Goal: Find specific page/section: Find specific page/section

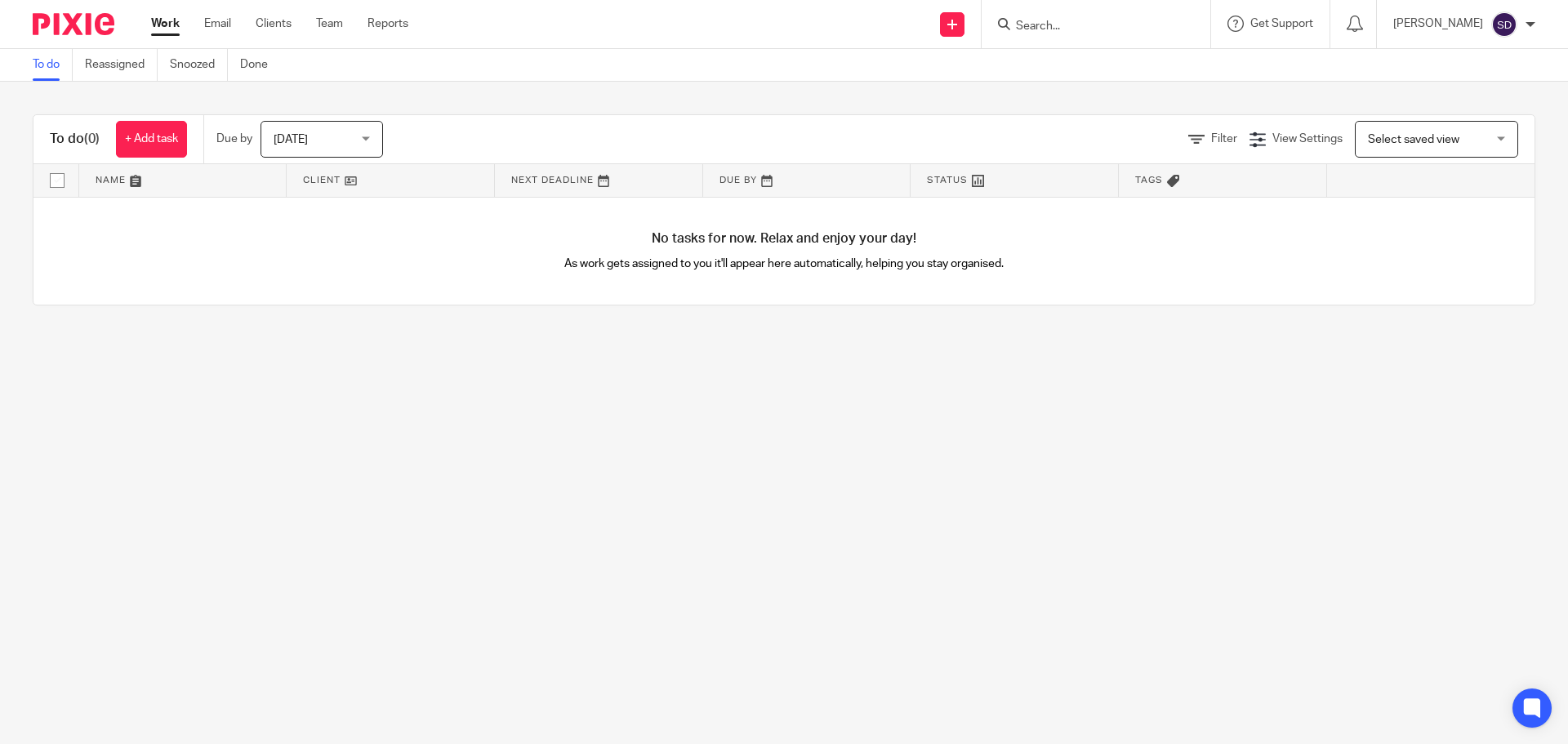
click at [1092, 24] on input "Search" at bounding box center [1087, 27] width 147 height 15
click at [1049, 27] on input "Search" at bounding box center [1087, 27] width 147 height 15
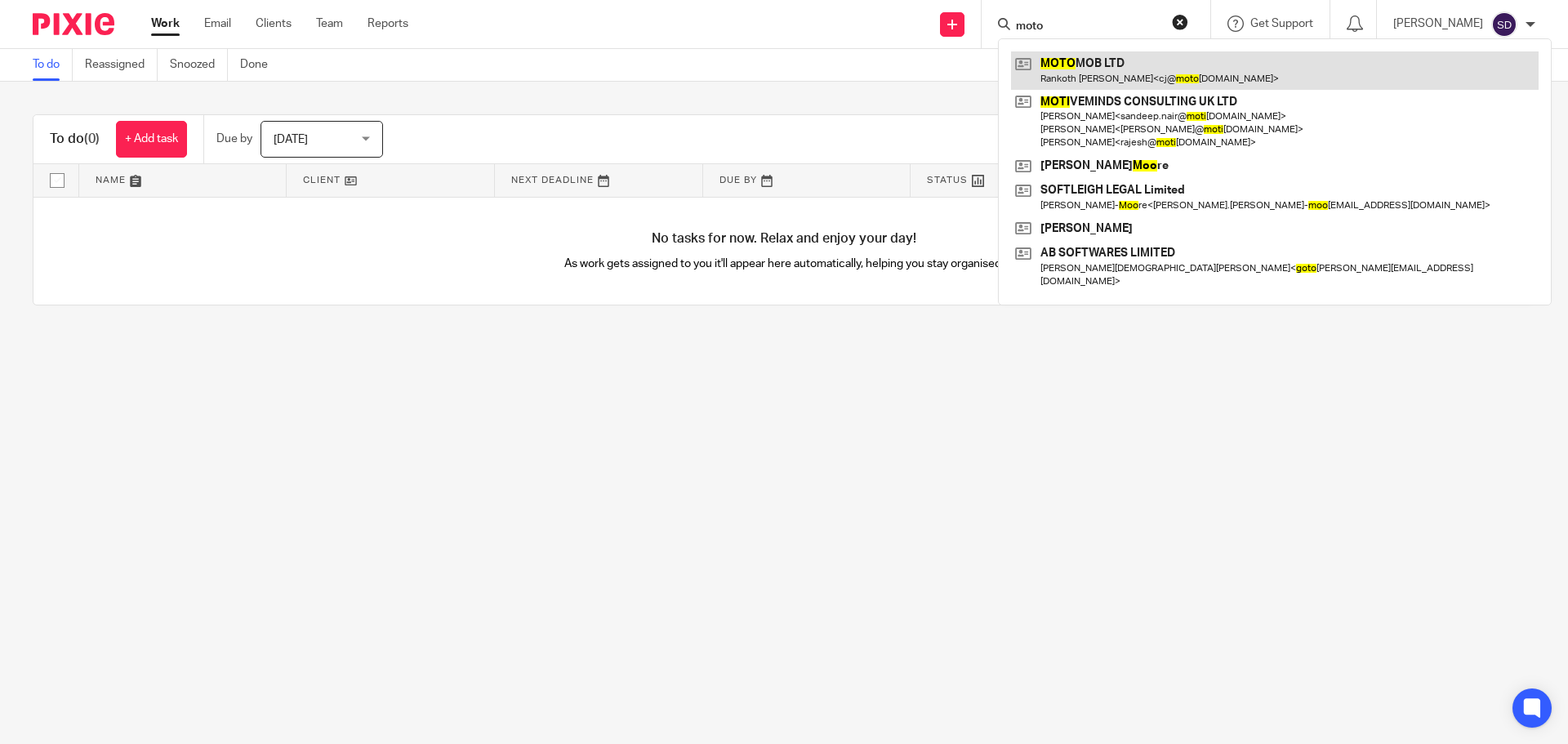
type input "moto"
click at [1107, 67] on link at bounding box center [1275, 71] width 528 height 38
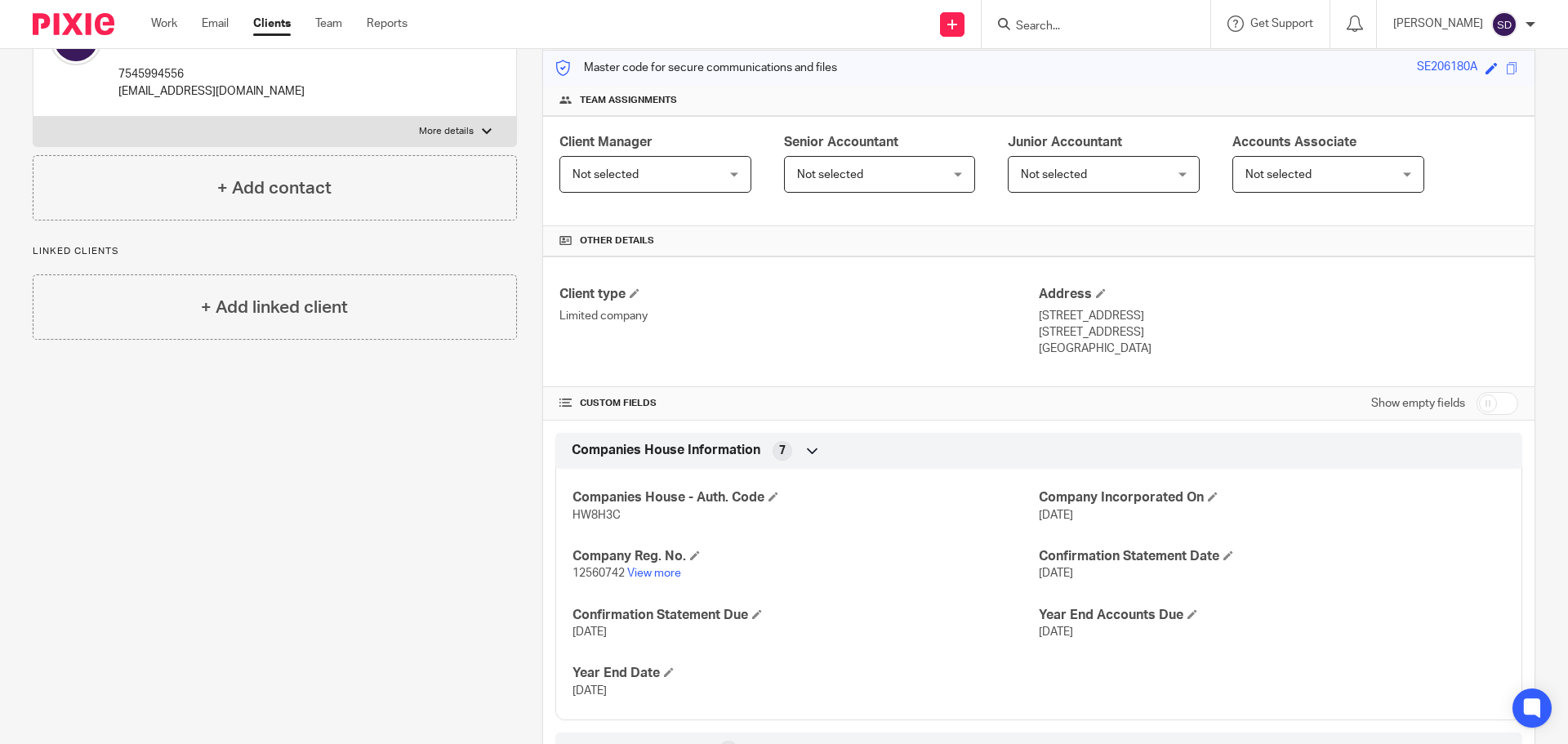
scroll to position [245, 0]
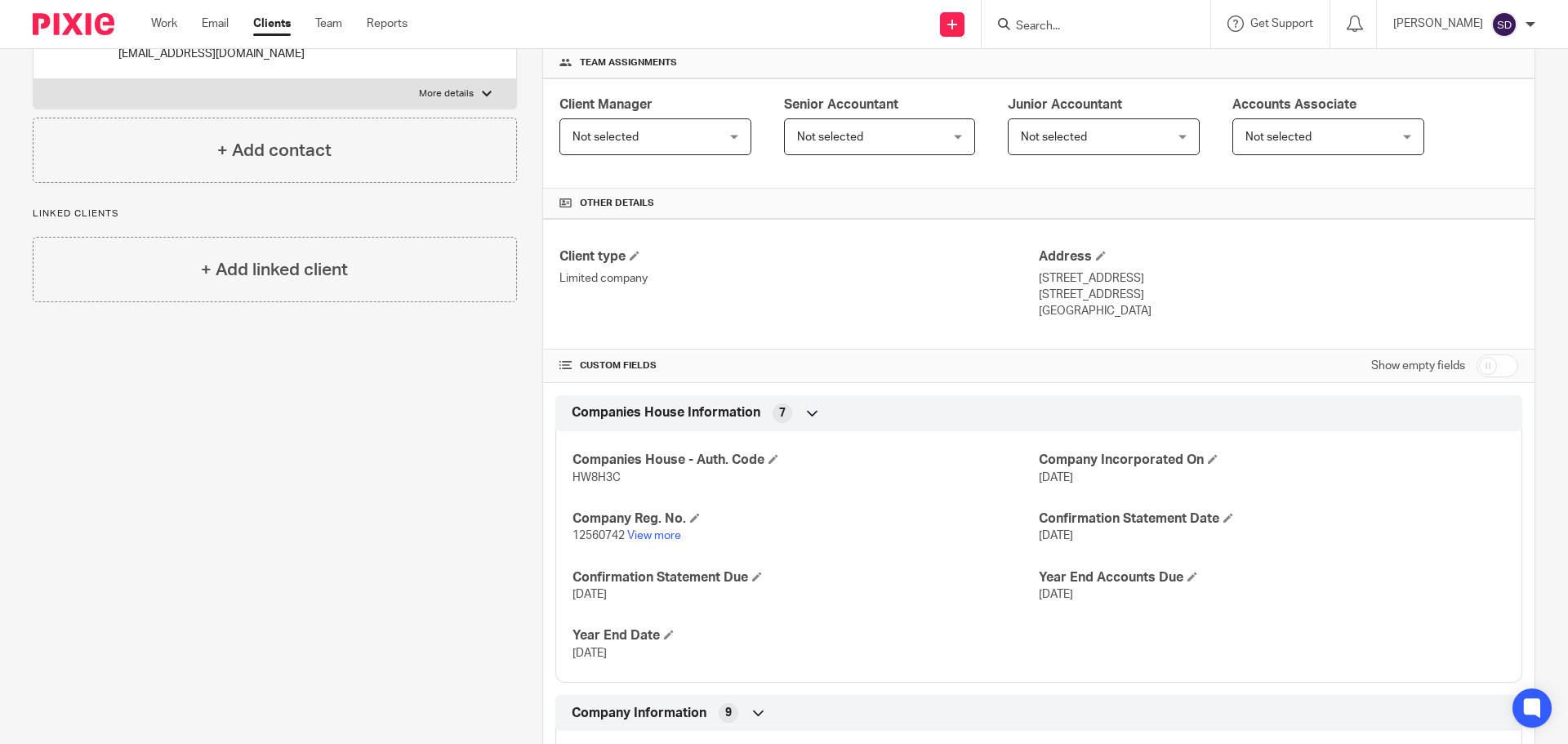
click at [573, 529] on p "12560742 View more" at bounding box center [805, 536] width 466 height 16
click at [646, 538] on link "View more" at bounding box center [654, 536] width 54 height 12
click at [1098, 30] on input "Search" at bounding box center [1087, 27] width 147 height 15
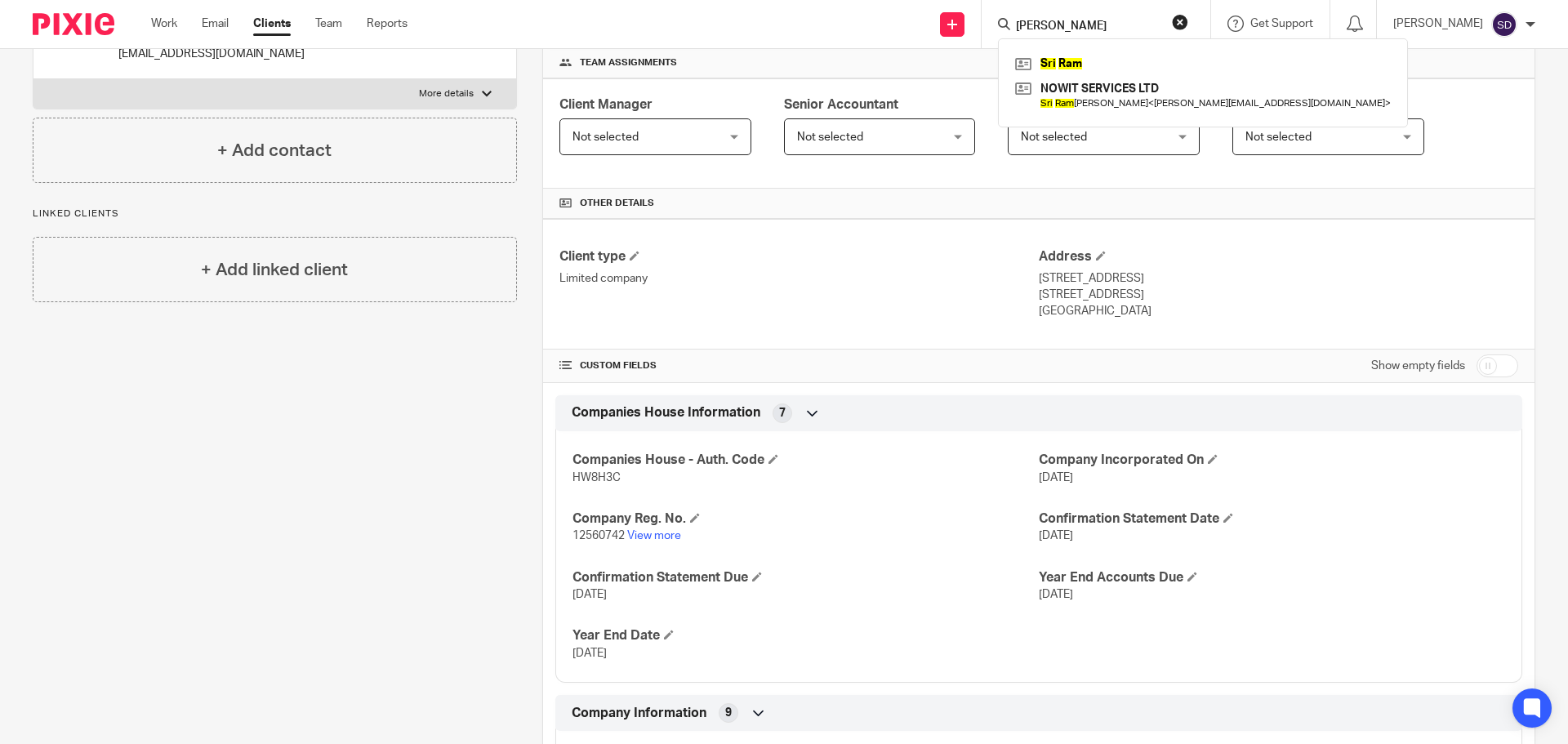
type input "shri ram"
click button "submit" at bounding box center [0, 0] width 0 height 0
click at [1090, 67] on link at bounding box center [1202, 64] width 384 height 25
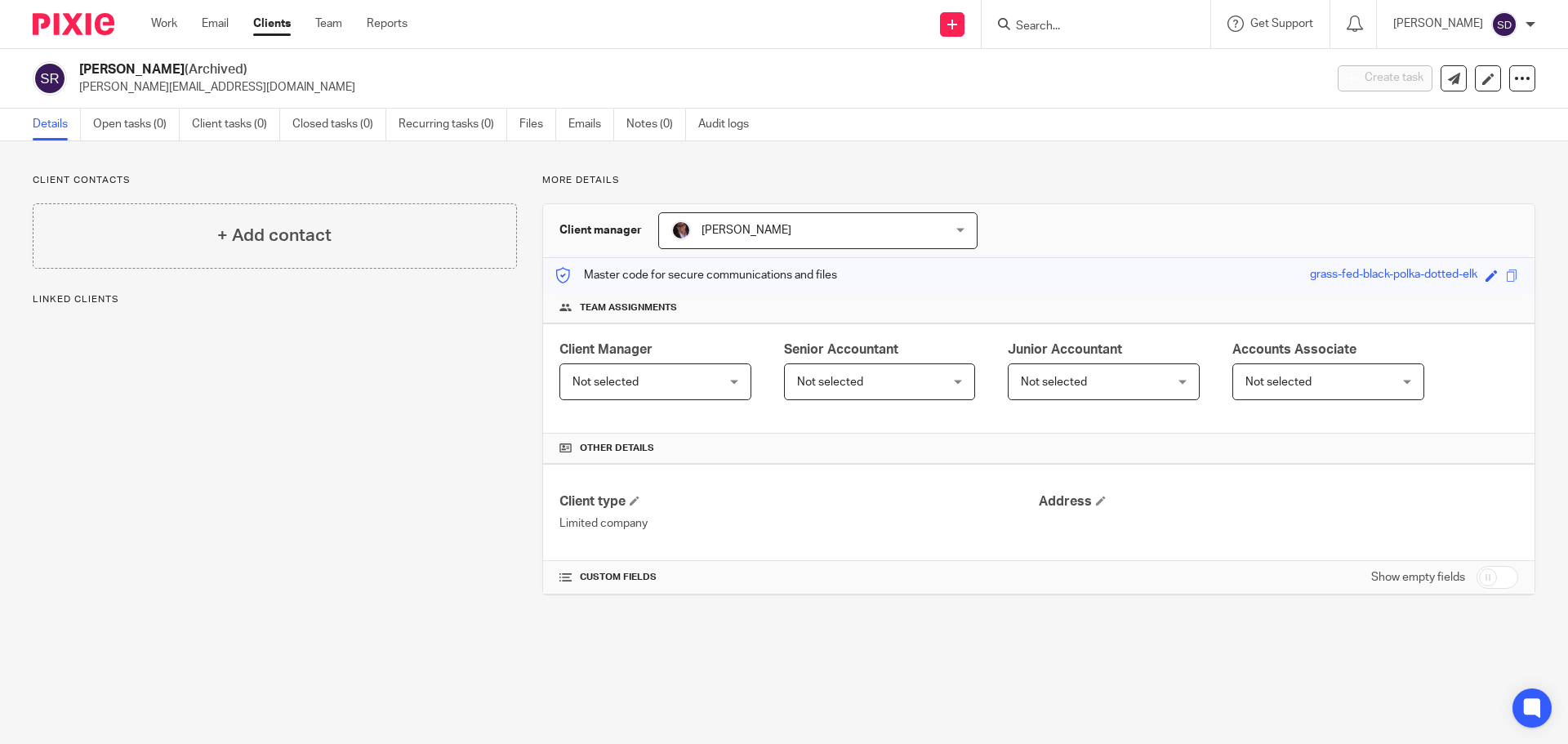
click at [1118, 30] on input "Search" at bounding box center [1087, 27] width 147 height 15
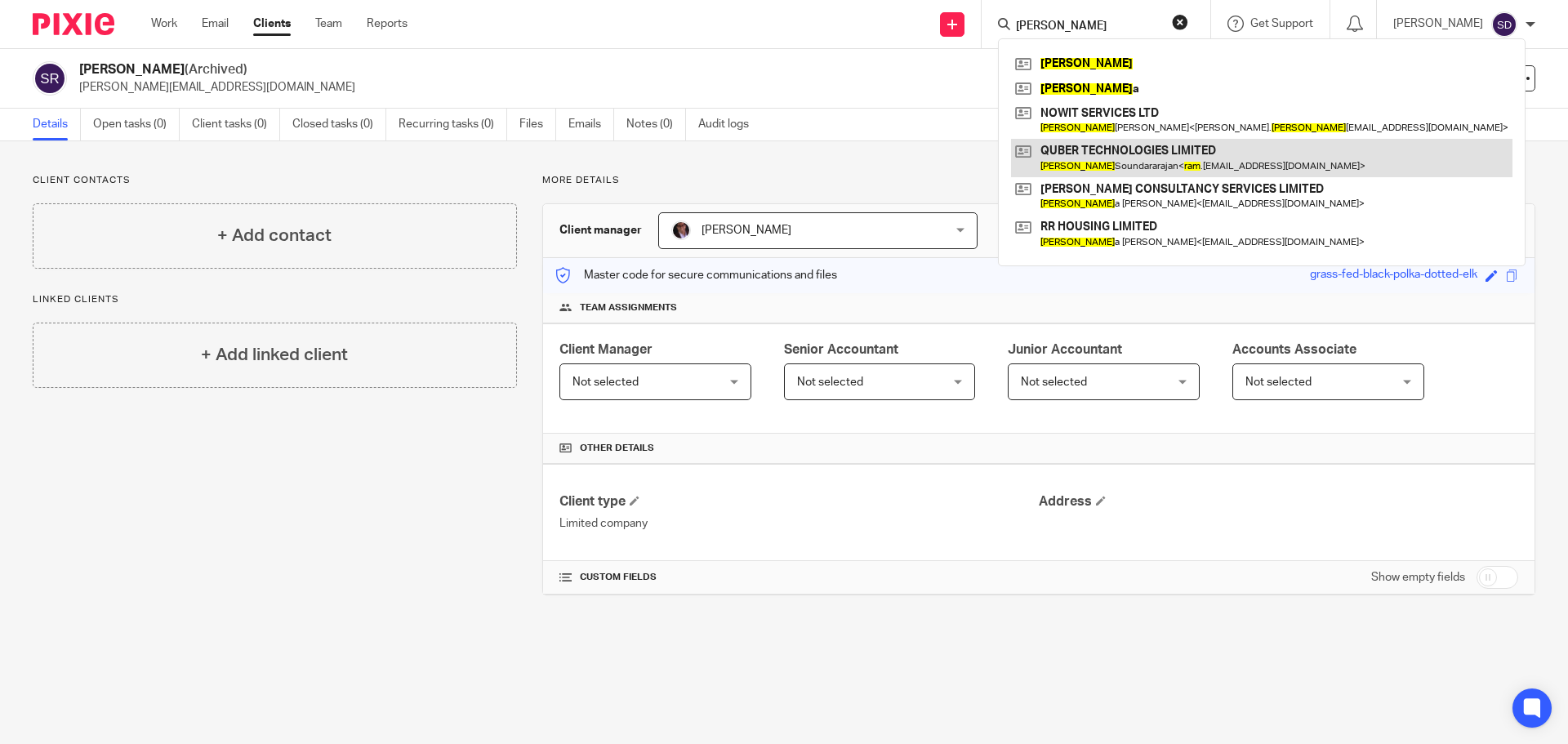
type input "sri ram"
click at [1114, 163] on link at bounding box center [1261, 158] width 501 height 38
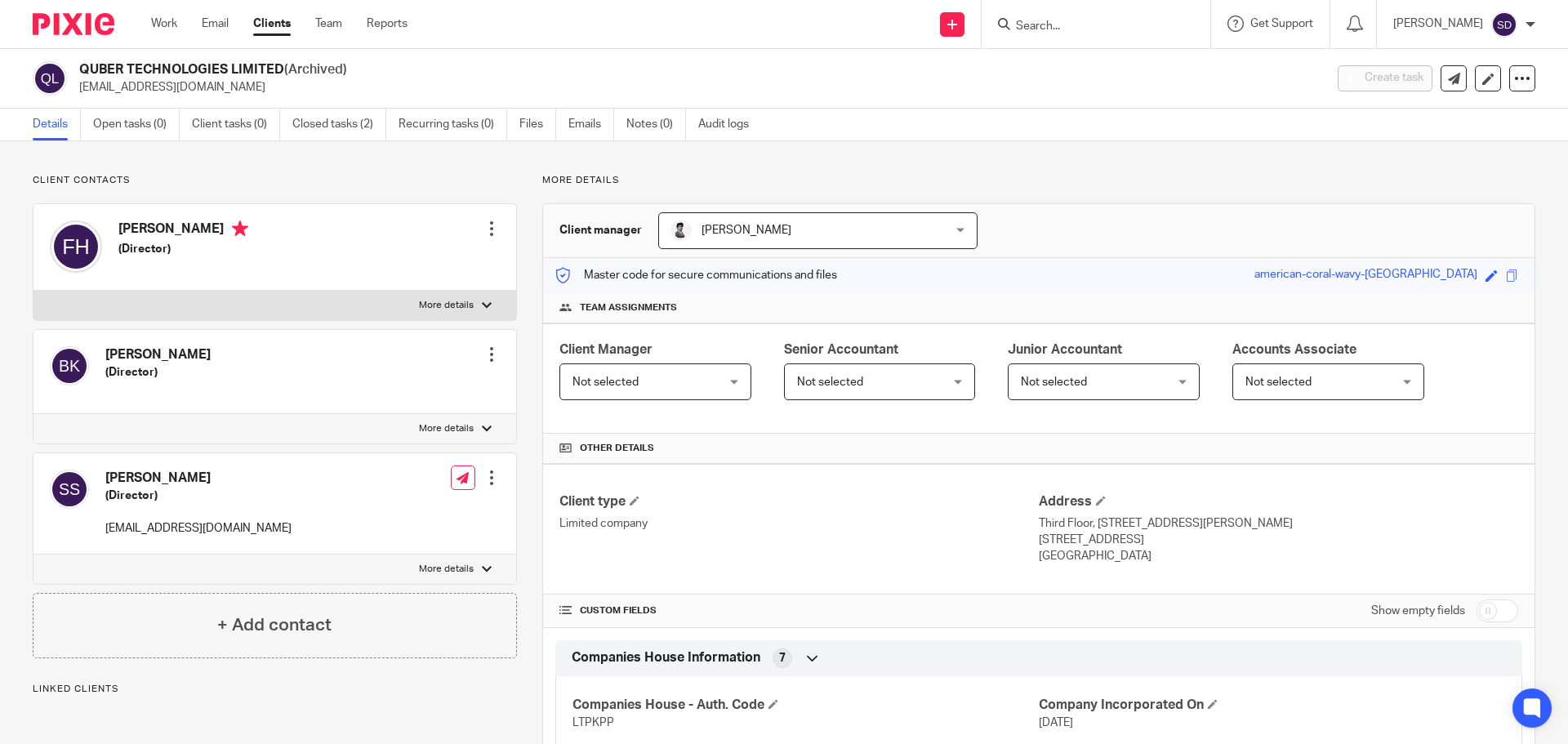
click at [1047, 26] on input "Search" at bounding box center [1087, 27] width 147 height 15
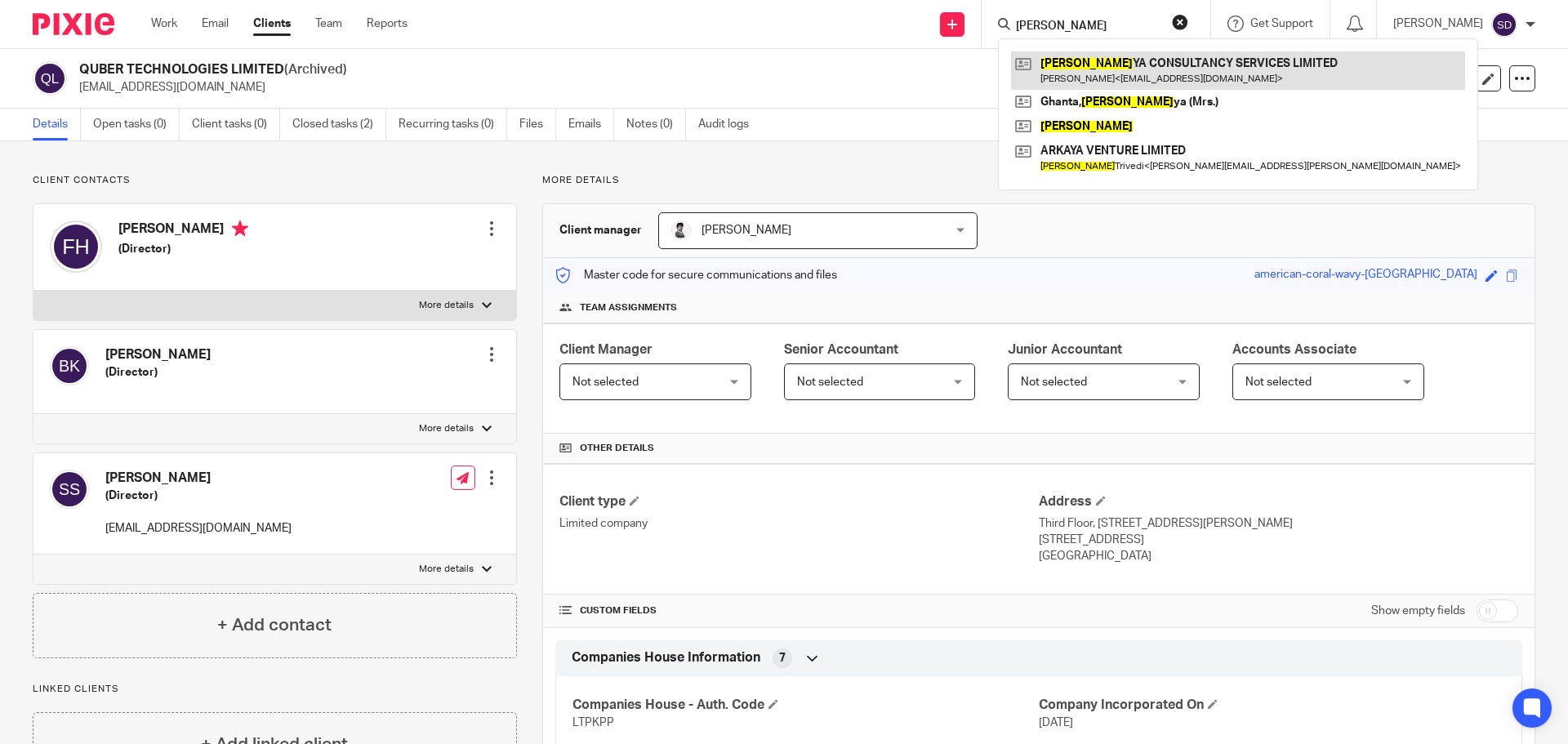
type input "soujan"
click at [1079, 72] on link at bounding box center [1238, 71] width 454 height 38
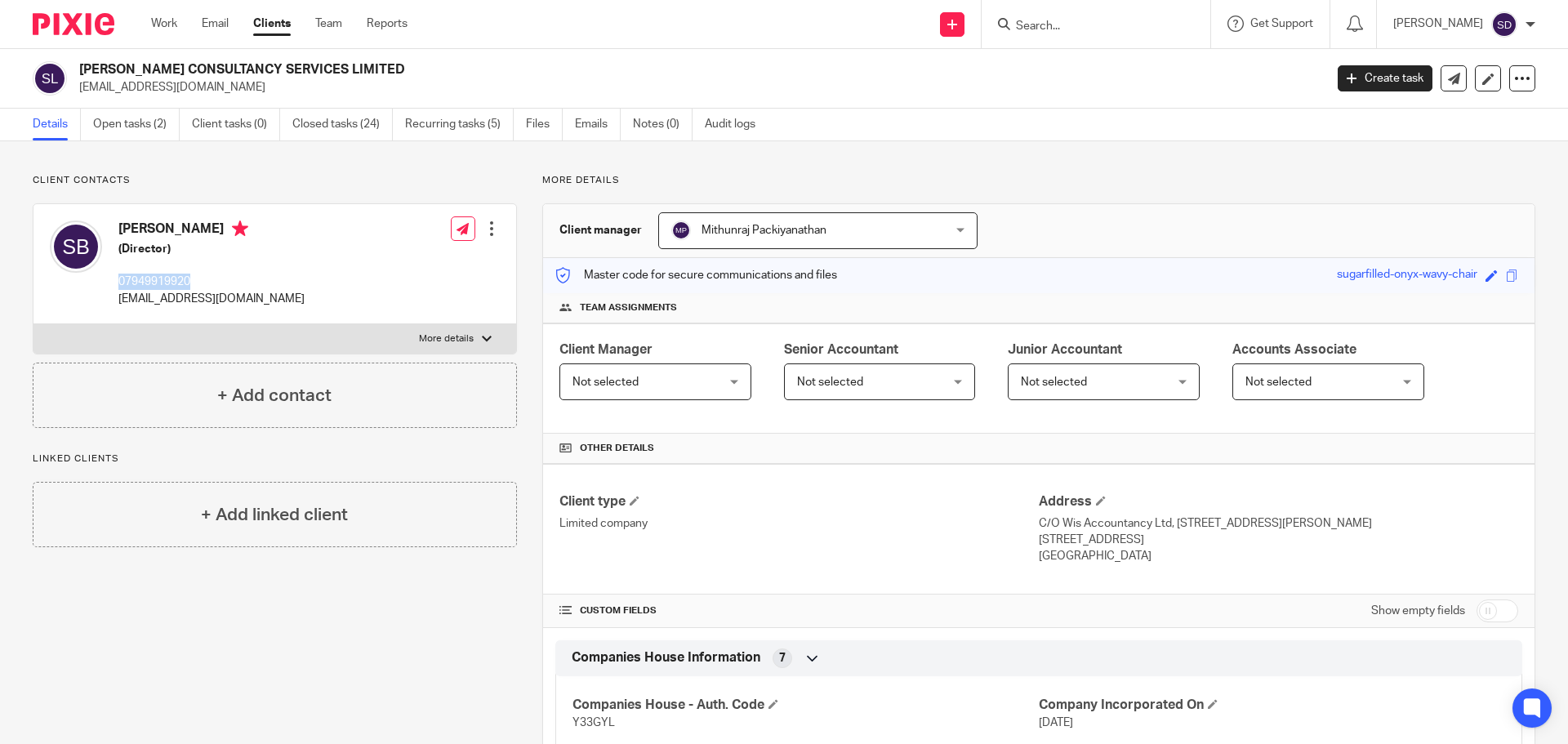
drag, startPoint x: 205, startPoint y: 272, endPoint x: 116, endPoint y: 277, distance: 89.1
click at [116, 277] on div "[PERSON_NAME] (Director) 07949919920 [EMAIL_ADDRESS][DOMAIN_NAME]" at bounding box center [178, 263] width 255 height 103
